Goal: Transaction & Acquisition: Purchase product/service

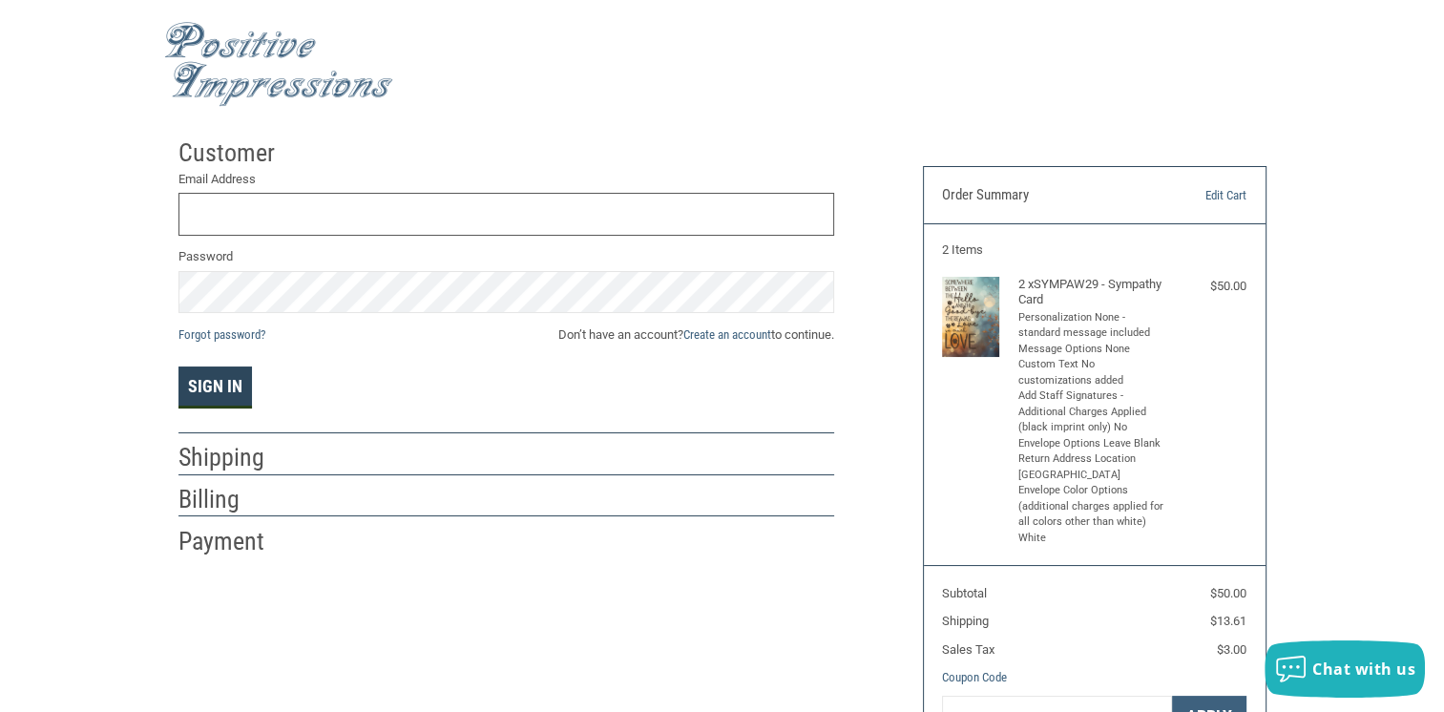
type input "[EMAIL_ADDRESS][DOMAIN_NAME]"
click at [214, 393] on button "Sign In" at bounding box center [216, 388] width 74 height 42
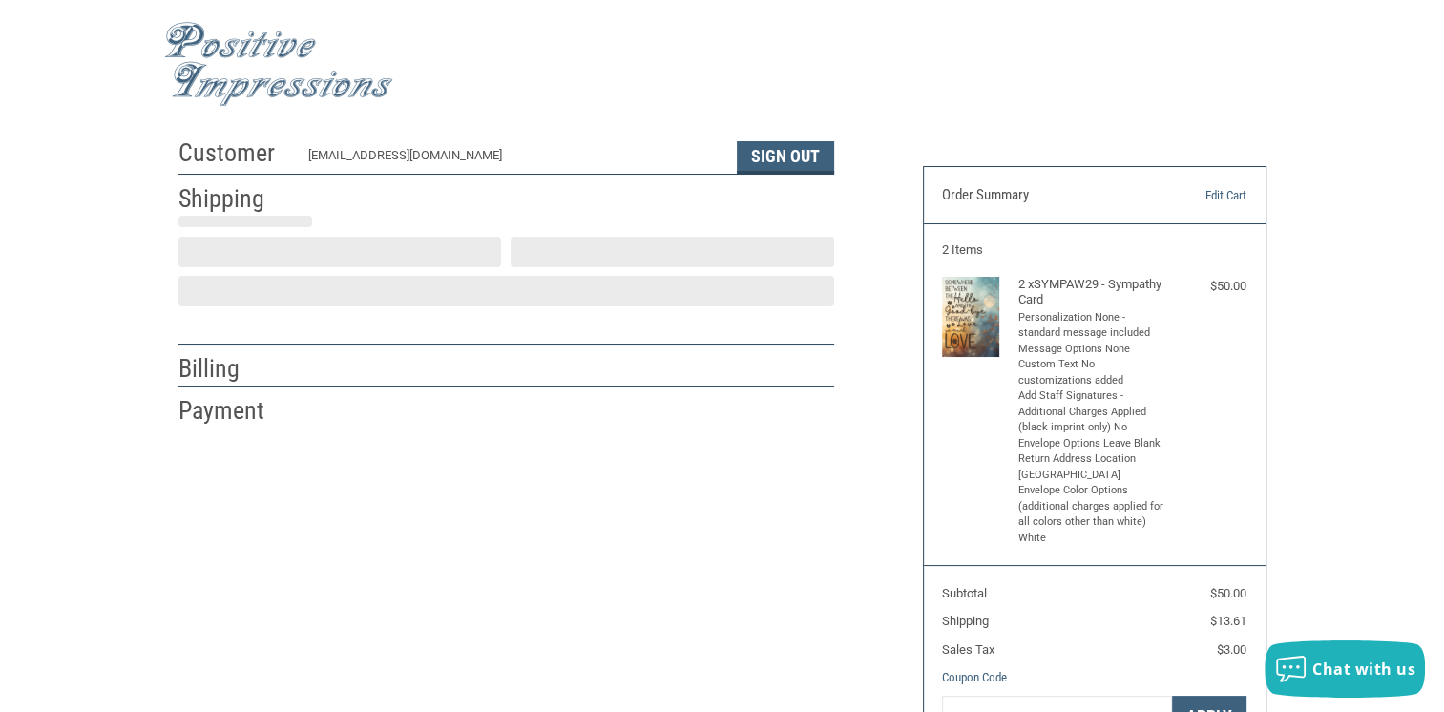
select select "US"
select select "VA"
type input "[PERSON_NAME]"
select select "VA"
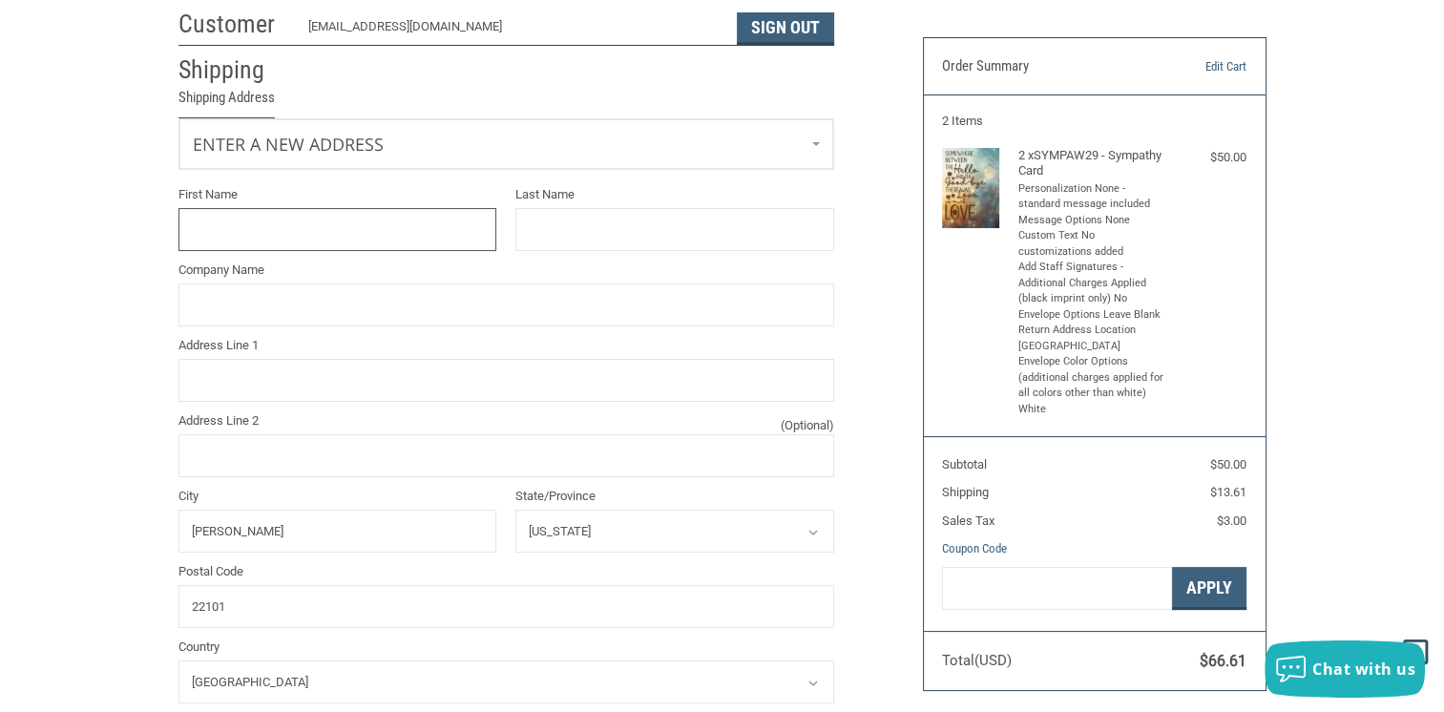
scroll to position [95, 0]
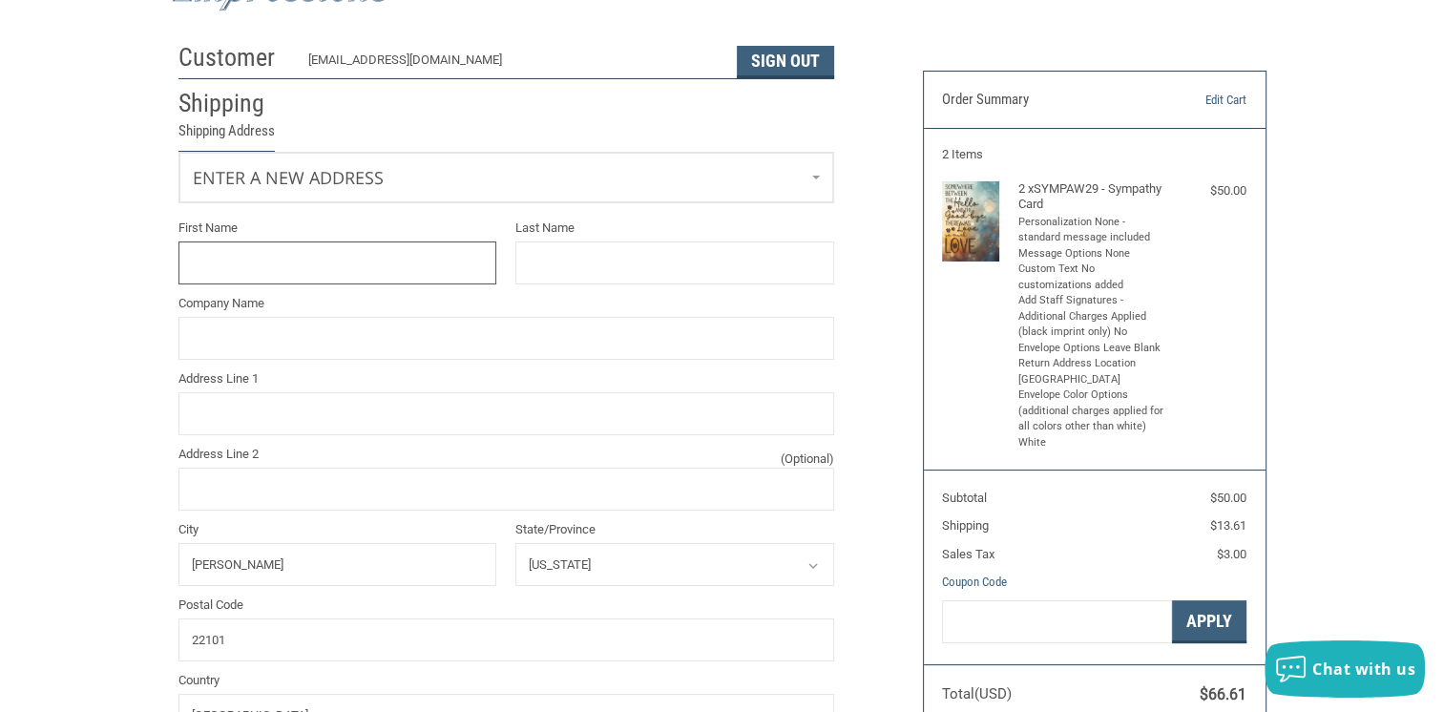
click at [325, 261] on input "First Name" at bounding box center [338, 263] width 319 height 43
type input "Cherish"
type input "[PERSON_NAME]"
type input "OLD [GEOGRAPHIC_DATA]"
type input "[STREET_ADDRESS][PERSON_NAME]"
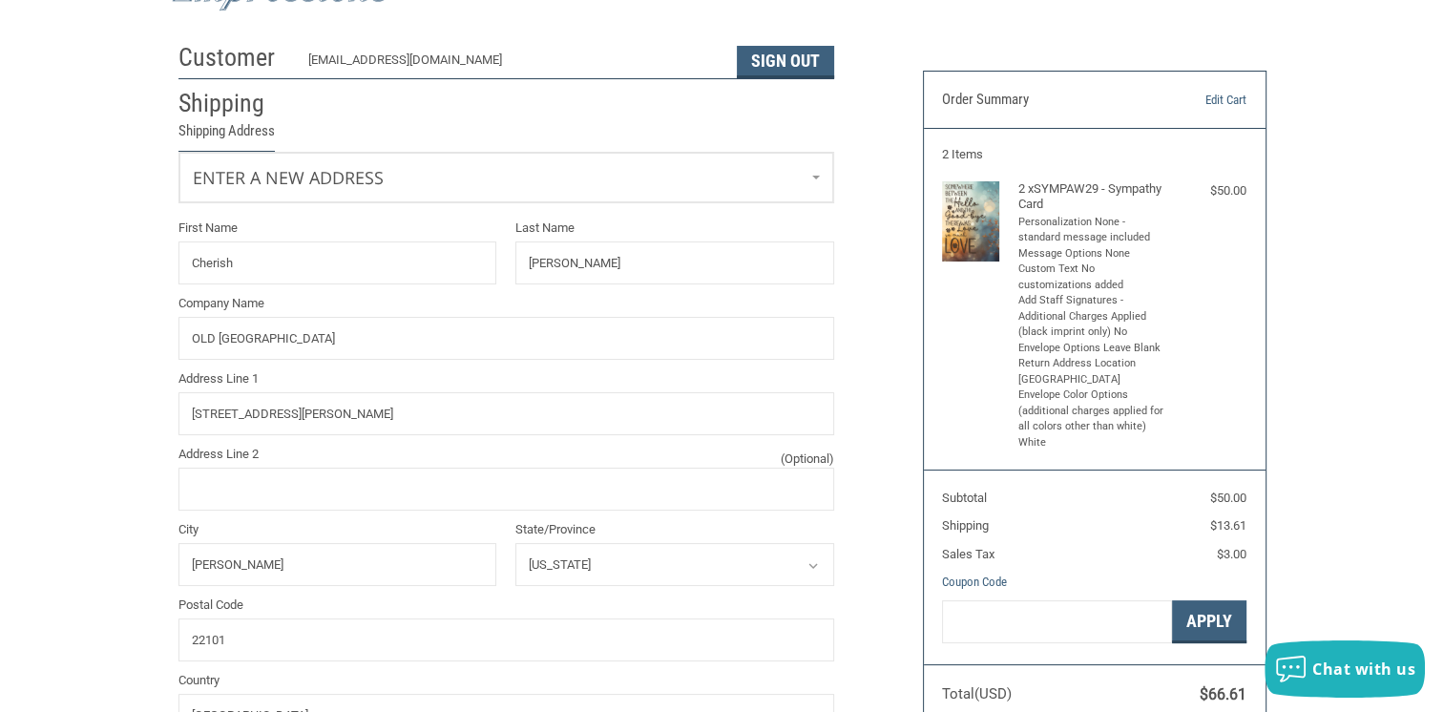
type input "7033565582"
type input "Cherish"
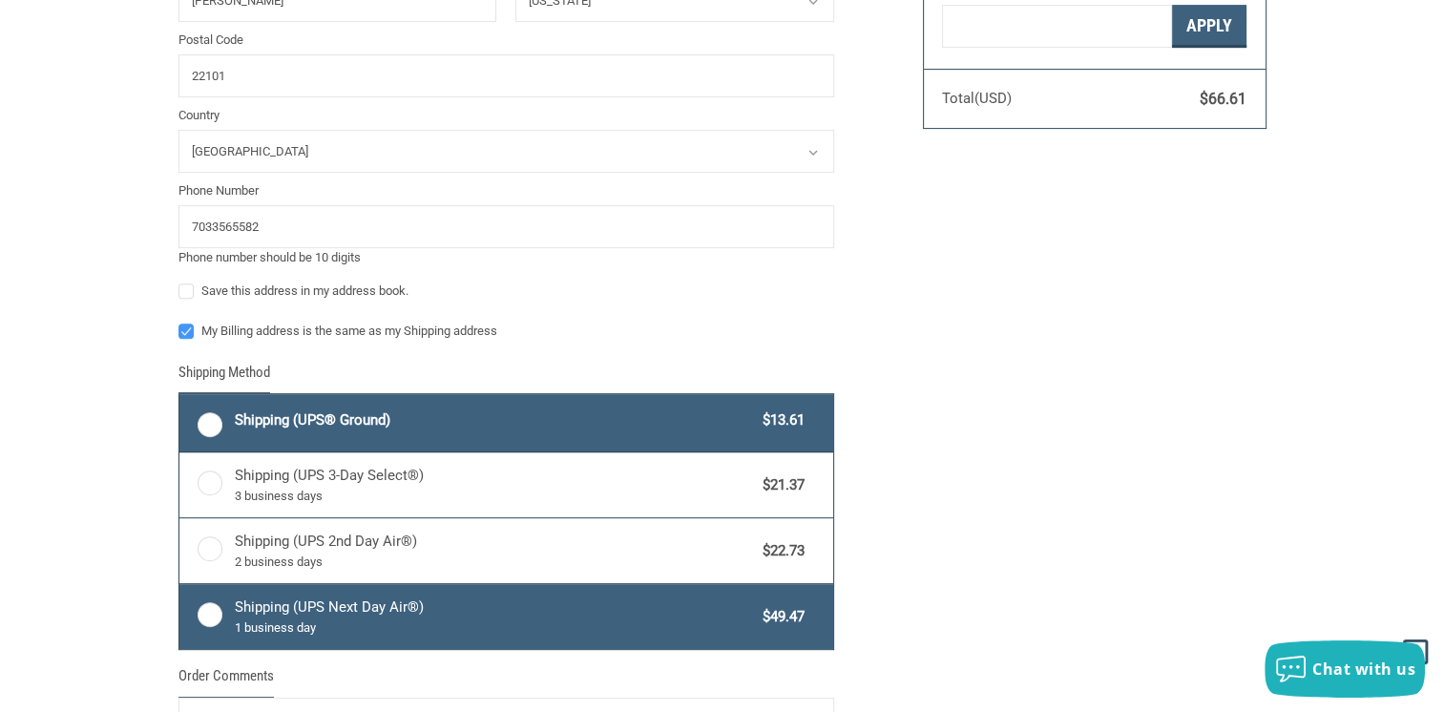
scroll to position [699, 0]
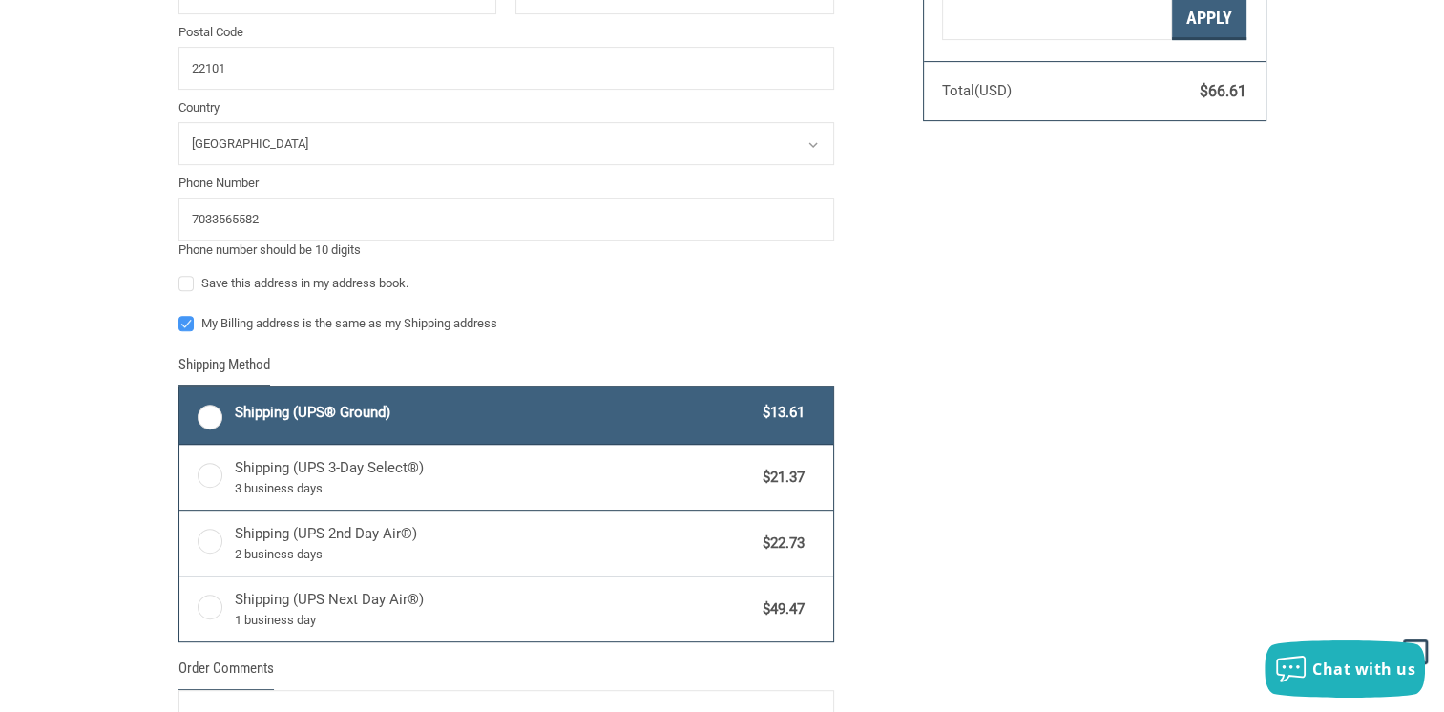
click at [210, 412] on label "Shipping (UPS® Ground) $13.61" at bounding box center [506, 415] width 654 height 57
click at [180, 389] on input "Shipping (UPS® Ground) $13.61" at bounding box center [179, 389] width 1 height 1
radio input "true"
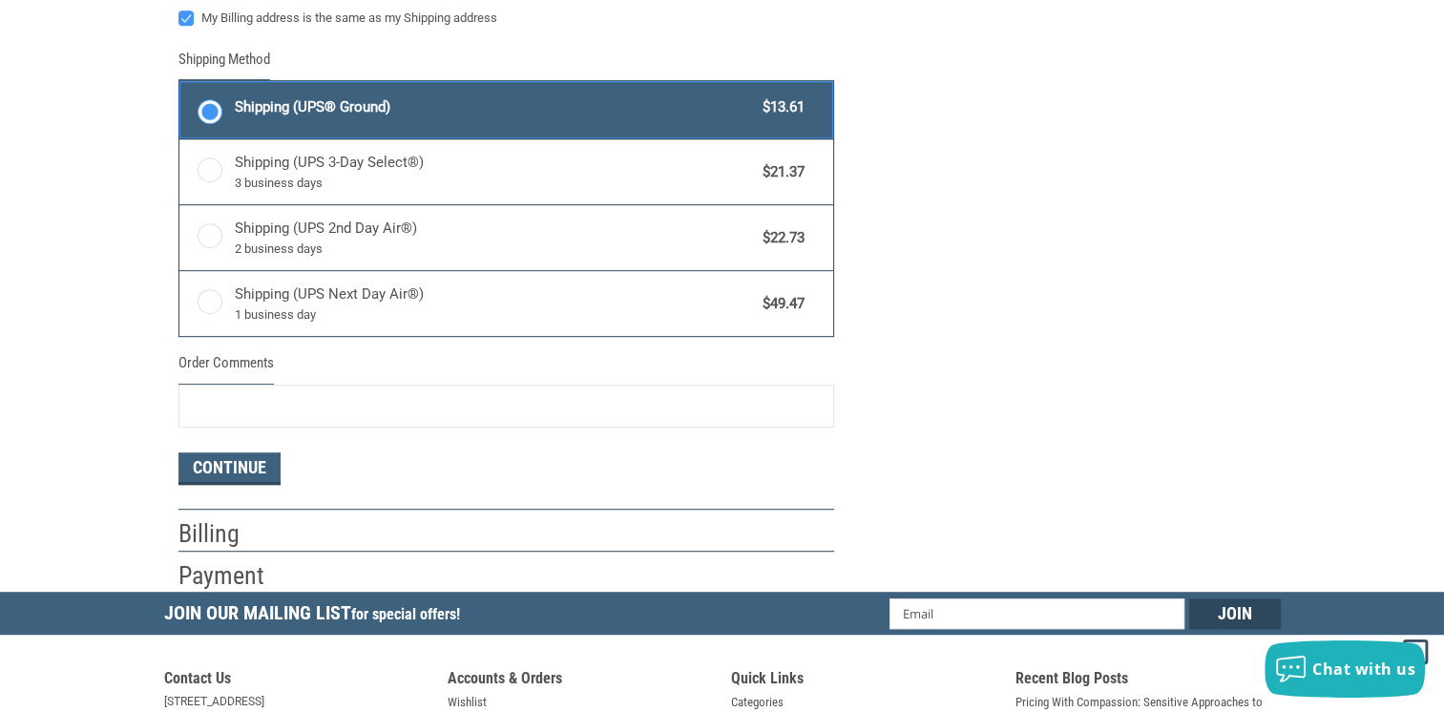
scroll to position [1081, 0]
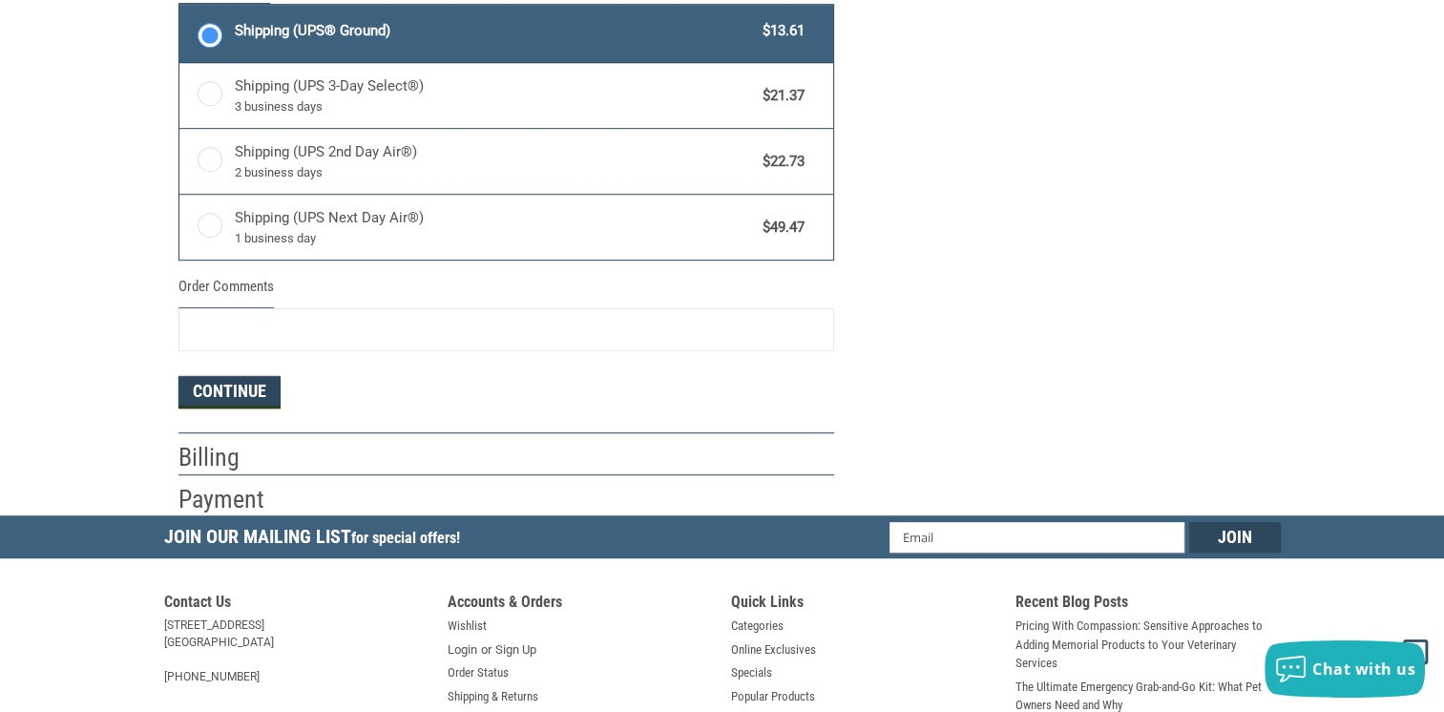
click at [221, 388] on button "Continue" at bounding box center [230, 392] width 102 height 32
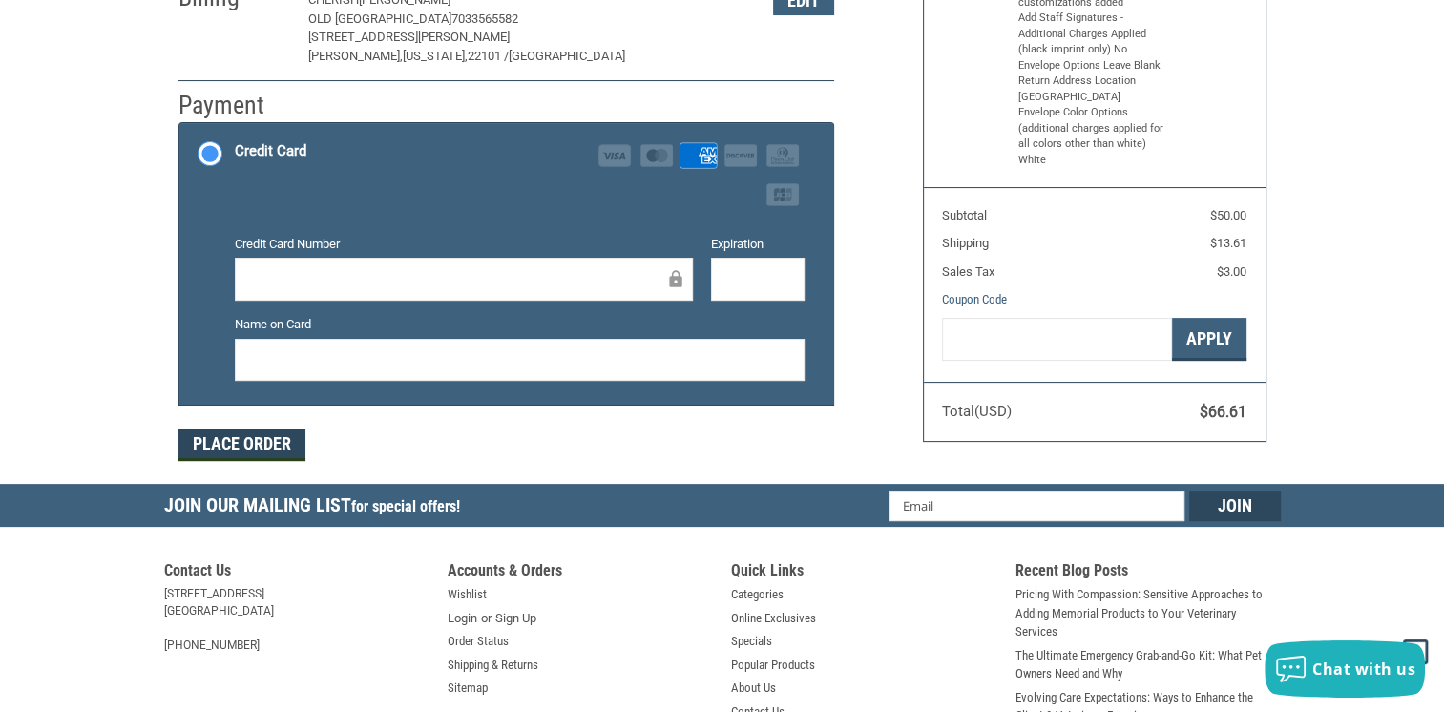
scroll to position [382, 0]
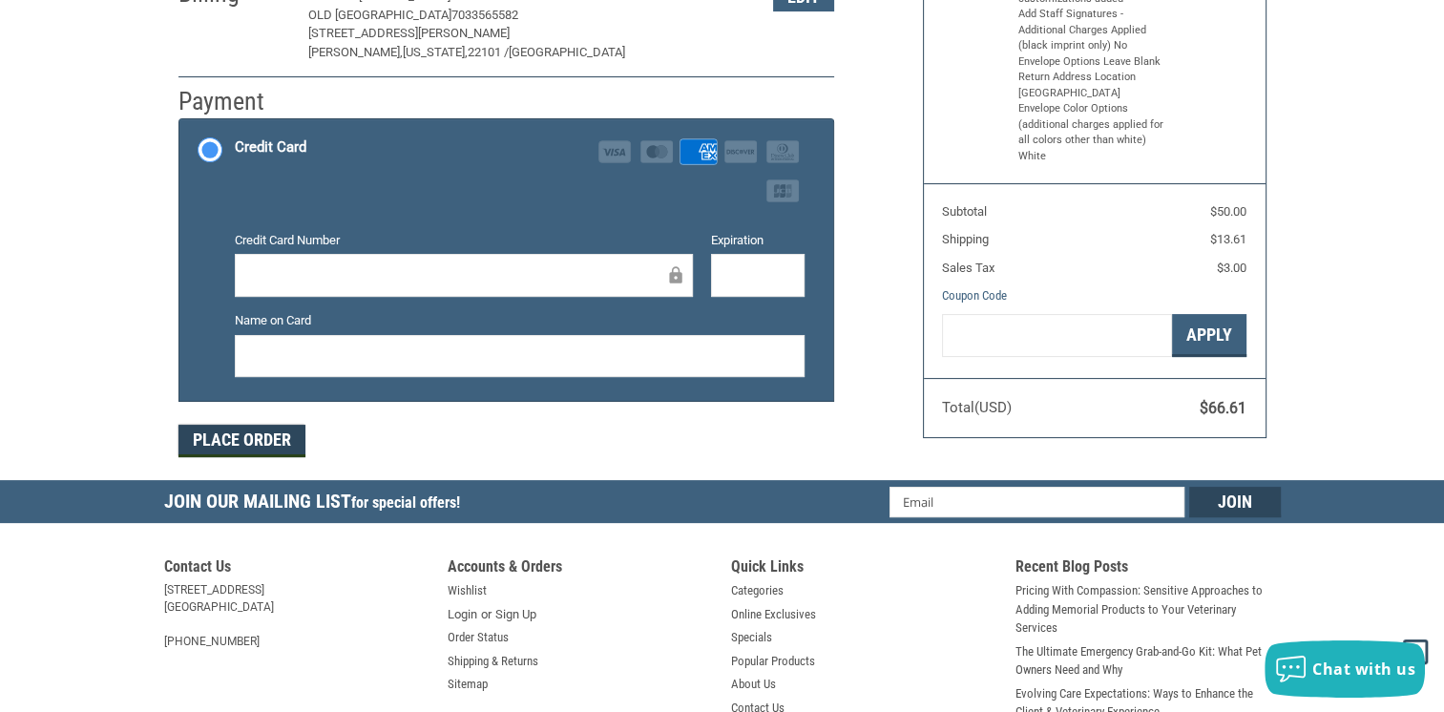
drag, startPoint x: 281, startPoint y: 440, endPoint x: 449, endPoint y: 433, distance: 168.1
click at [449, 433] on div "Place Order" at bounding box center [507, 441] width 656 height 32
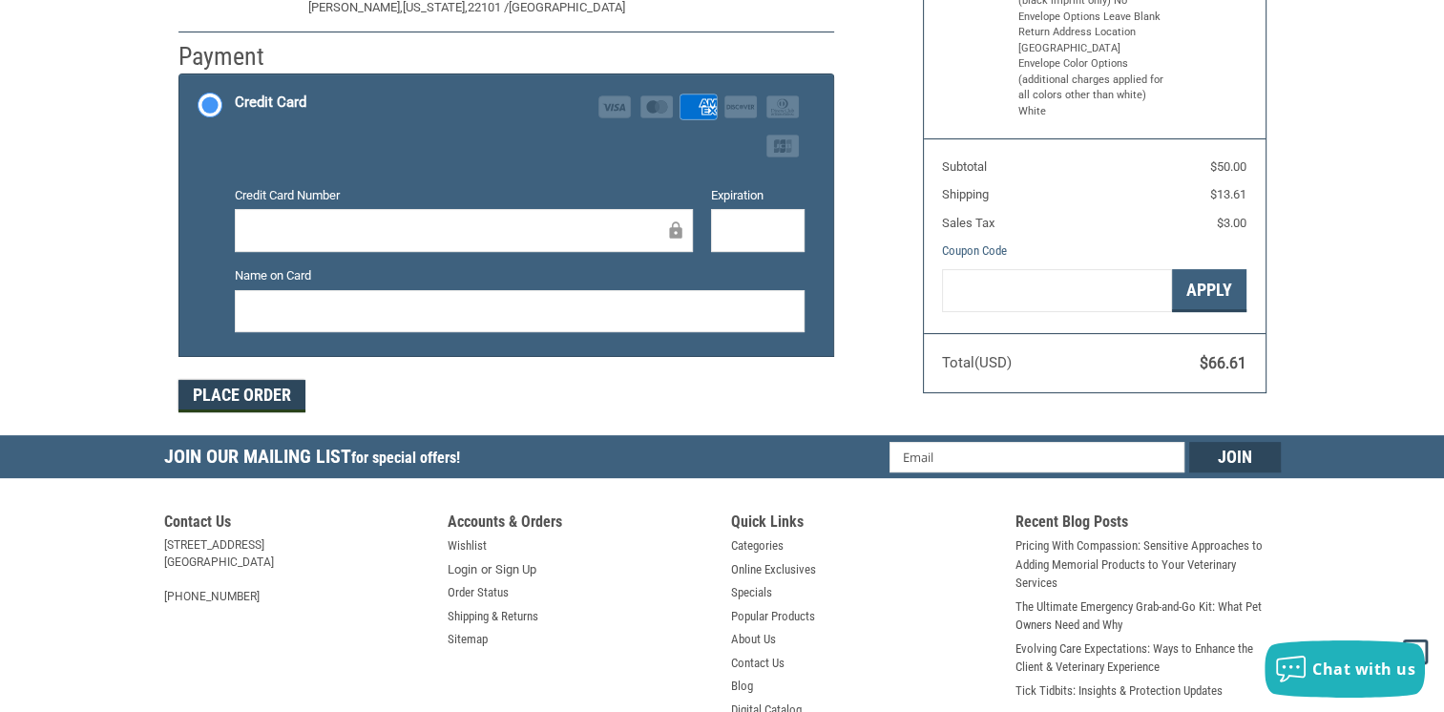
scroll to position [191, 0]
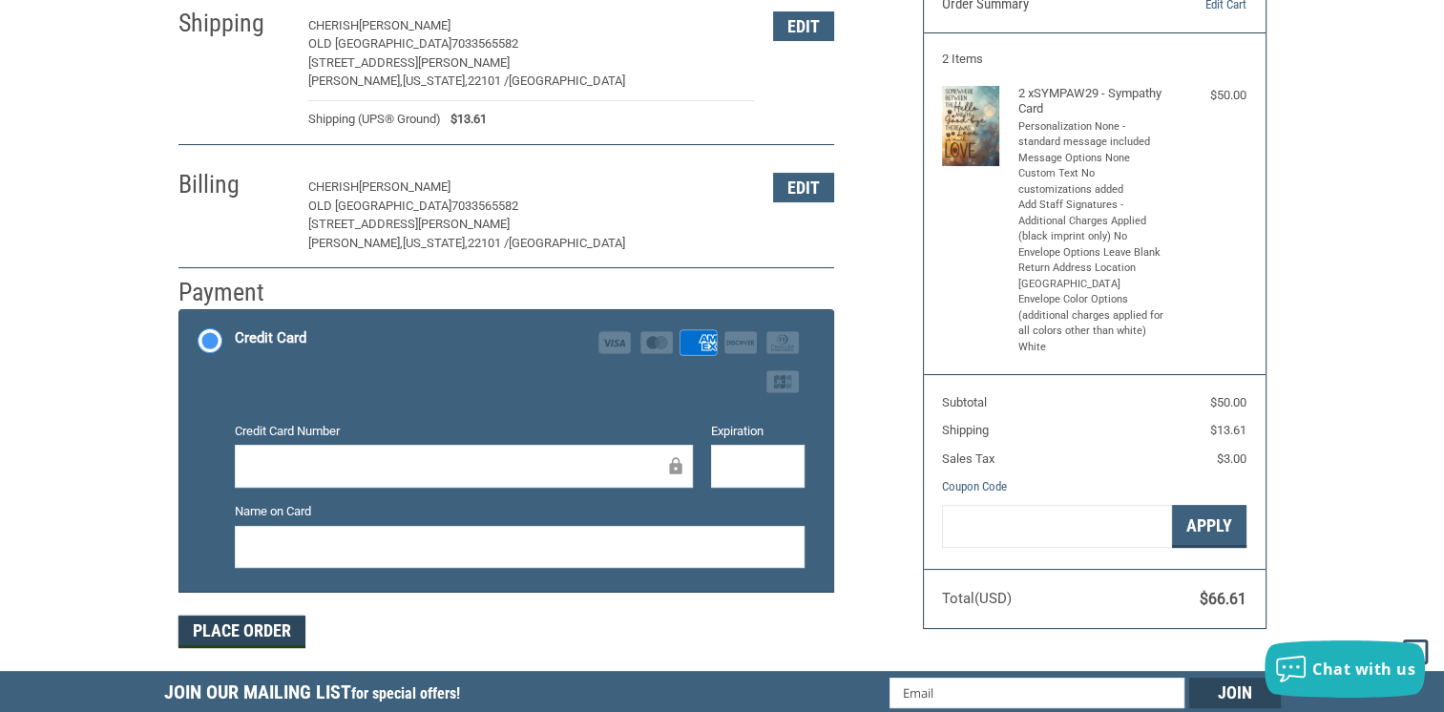
click at [279, 632] on button "Place Order" at bounding box center [242, 632] width 127 height 32
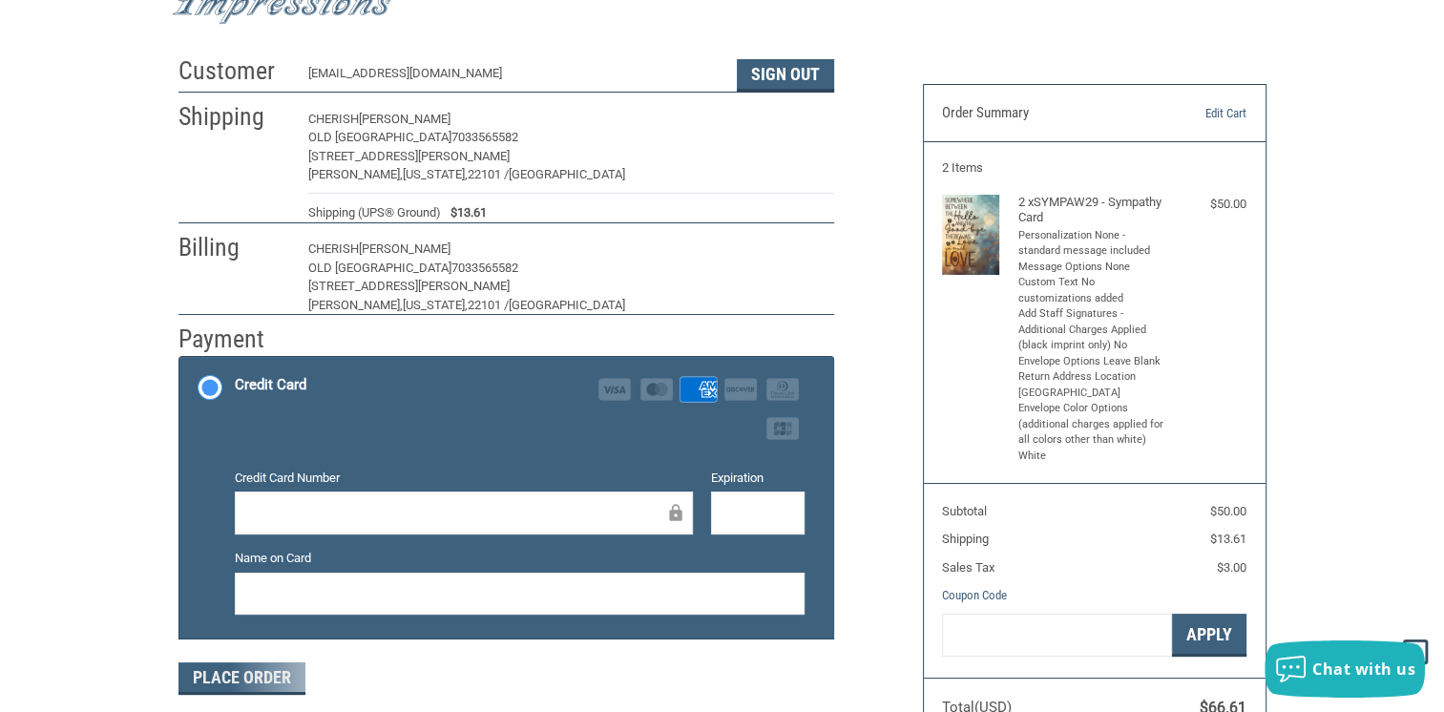
scroll to position [0, 0]
